Goal: Information Seeking & Learning: Learn about a topic

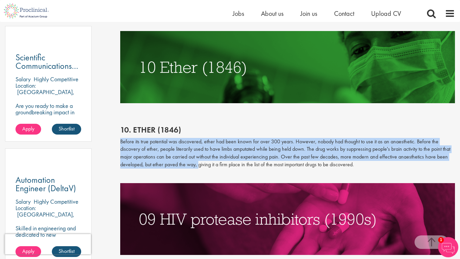
drag, startPoint x: 120, startPoint y: 138, endPoint x: 198, endPoint y: 164, distance: 82.5
click at [198, 164] on p "Before its true potential was discovered, ether had been known for over 300 yea…" at bounding box center [287, 153] width 335 height 31
copy p "Before its true potential was discovered, ether had been known for over 300 yea…"
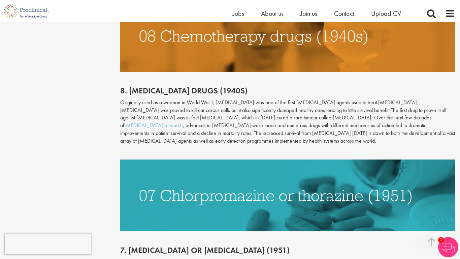
scroll to position [710, 0]
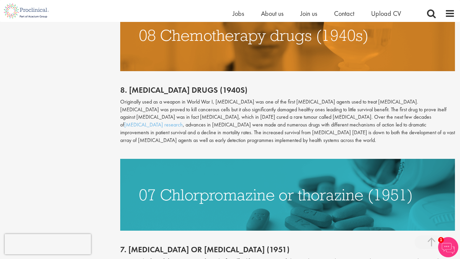
click at [217, 98] on p "Originally used as a weapon in World War I, [MEDICAL_DATA] was one of the first…" at bounding box center [287, 121] width 335 height 46
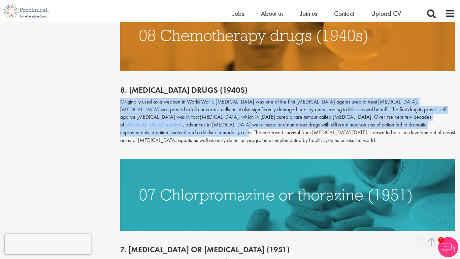
drag, startPoint x: 120, startPoint y: 92, endPoint x: 403, endPoint y: 116, distance: 284.6
copy p "Originally used as a weapon in World War I, [MEDICAL_DATA] was one of the first…"
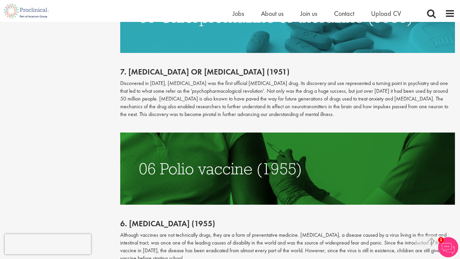
scroll to position [888, 0]
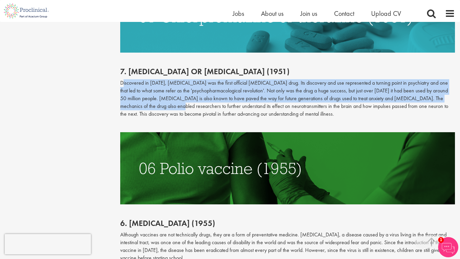
drag, startPoint x: 124, startPoint y: 72, endPoint x: 147, endPoint y: 95, distance: 33.1
click at [147, 95] on p "Discovered in [DATE], [MEDICAL_DATA] was the first official [MEDICAL_DATA] drug…" at bounding box center [287, 98] width 335 height 38
click at [122, 79] on p "Discovered in [DATE], [MEDICAL_DATA] was the first official [MEDICAL_DATA] drug…" at bounding box center [287, 98] width 335 height 38
drag, startPoint x: 120, startPoint y: 74, endPoint x: 407, endPoint y: 88, distance: 287.9
click at [407, 88] on div "Top 10 most important drugs in history Author: [PERSON_NAME] Posting date: [DAT…" at bounding box center [288, 125] width 346 height 1874
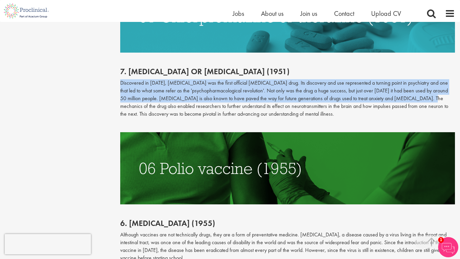
copy p "Discovered in [DATE], [MEDICAL_DATA] was the first official [MEDICAL_DATA] drug…"
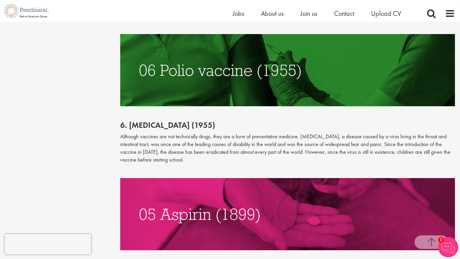
scroll to position [986, 0]
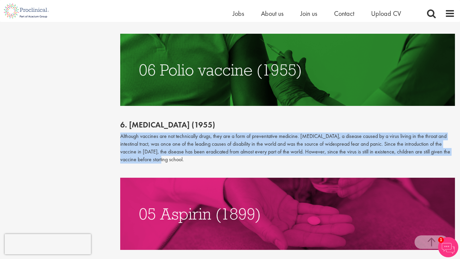
drag, startPoint x: 120, startPoint y: 128, endPoint x: 163, endPoint y: 151, distance: 48.6
click at [163, 151] on p "Although vaccines are not technically drugs, they are a form of preventative me…" at bounding box center [287, 147] width 335 height 31
copy p "Although vaccines are not technically drugs, they are a form of preventative me…"
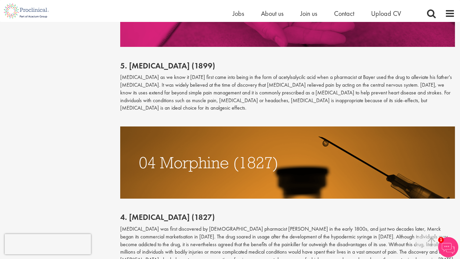
scroll to position [1201, 0]
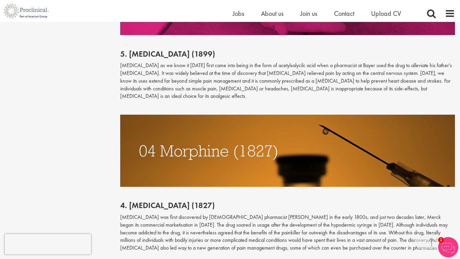
click at [352, 75] on p "[MEDICAL_DATA] as we know it [DATE] first came into being in the form of acetyl…" at bounding box center [287, 81] width 335 height 38
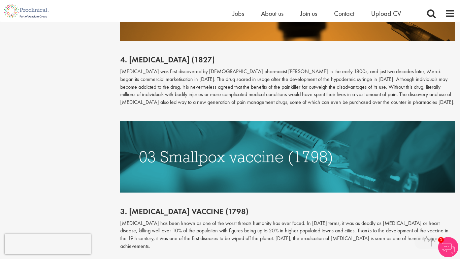
scroll to position [1348, 0]
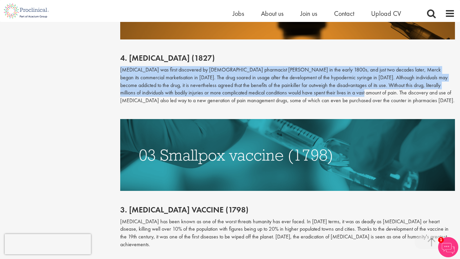
drag, startPoint x: 119, startPoint y: 52, endPoint x: 345, endPoint y: 77, distance: 227.3
copy p "[MEDICAL_DATA] was first discovered by [DEMOGRAPHIC_DATA] pharmacist [PERSON_NA…"
